Goal: Transaction & Acquisition: Purchase product/service

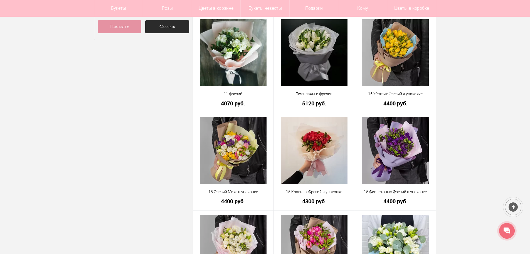
scroll to position [195, 0]
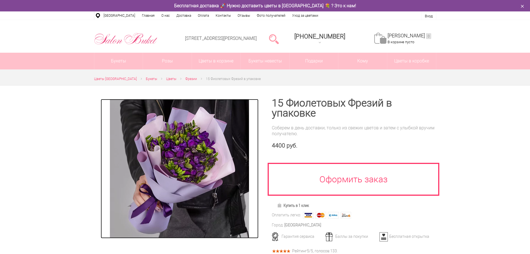
click at [211, 160] on img at bounding box center [179, 168] width 139 height 139
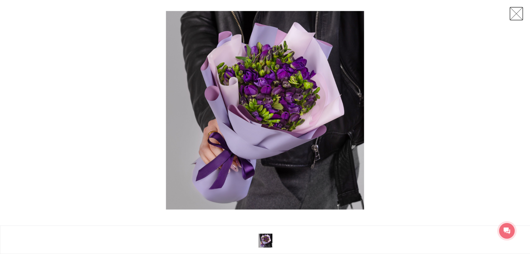
click at [516, 17] on link at bounding box center [517, 14] width 14 height 14
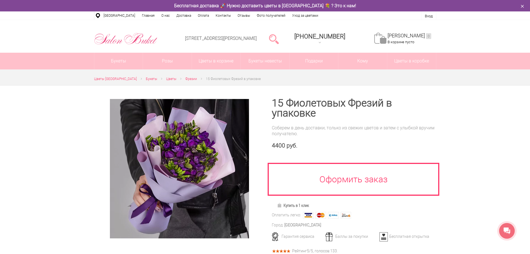
click at [459, 35] on div "Нижний Новгород, ул. Ванеева, д. 19 8 (831) 414-00-85 +7-952-77-000-55 Заказать…" at bounding box center [265, 36] width 530 height 33
click at [187, 141] on img at bounding box center [179, 168] width 139 height 139
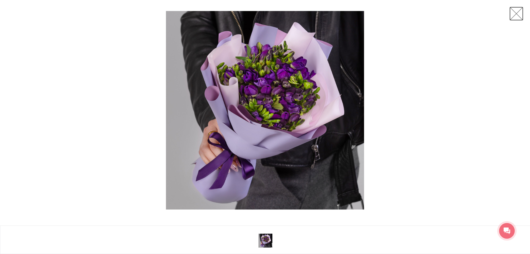
click at [517, 12] on link at bounding box center [517, 14] width 14 height 14
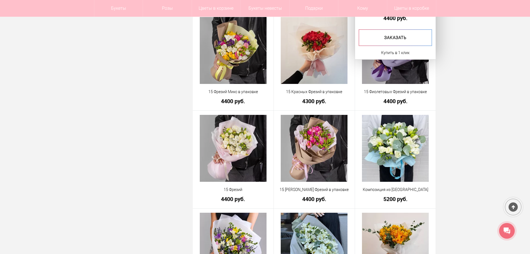
scroll to position [306, 0]
